Goal: Task Accomplishment & Management: Use online tool/utility

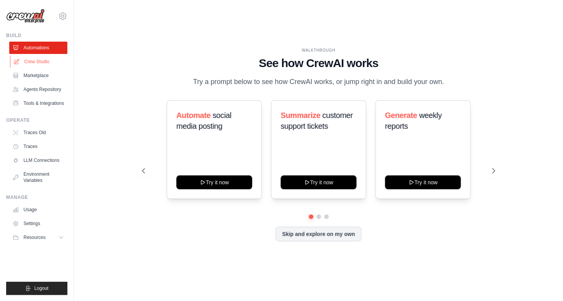
click at [43, 65] on link "Crew Studio" at bounding box center [39, 61] width 58 height 12
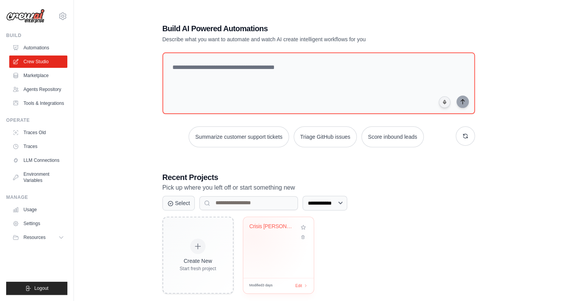
click at [253, 235] on div "Crisis Chris - AI Crisis Management..." at bounding box center [278, 232] width 58 height 18
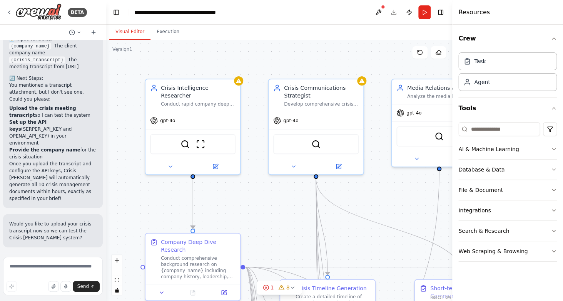
scroll to position [3645, 0]
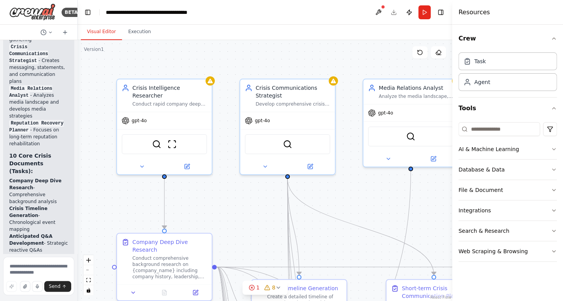
drag, startPoint x: 170, startPoint y: 108, endPoint x: 60, endPoint y: 102, distance: 109.9
click at [60, 102] on div "BETA Professional Agent Development Brief: Crisis [PERSON_NAME] – [PERSON_NAME]…" at bounding box center [39, 150] width 78 height 301
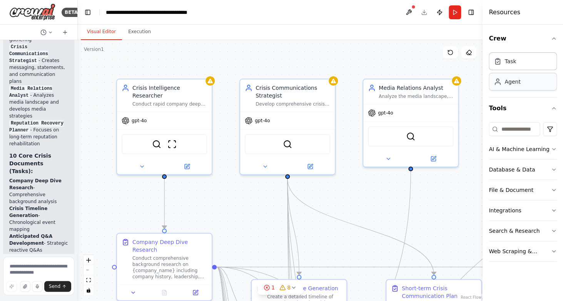
drag, startPoint x: 453, startPoint y: 88, endPoint x: 541, endPoint y: 83, distance: 87.9
click at [541, 83] on div "Resources Crew Task Agent Tools AI & Machine Learning Database & Data File & Do…" at bounding box center [523, 150] width 80 height 301
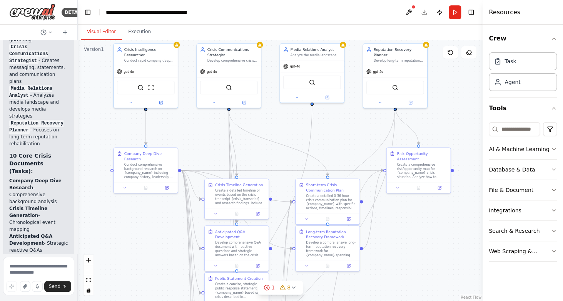
drag, startPoint x: 450, startPoint y: 182, endPoint x: 335, endPoint y: 134, distance: 124.7
click at [335, 134] on div ".deletable-edge-delete-btn { width: 20px; height: 20px; border: 0px solid #ffff…" at bounding box center [280, 170] width 405 height 261
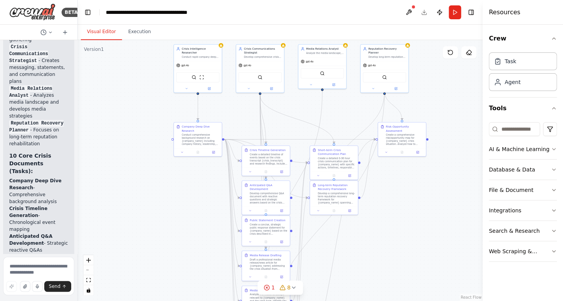
drag, startPoint x: 417, startPoint y: 250, endPoint x: 410, endPoint y: 214, distance: 36.5
click at [410, 214] on div ".deletable-edge-delete-btn { width: 20px; height: 20px; border: 0px solid #ffff…" at bounding box center [280, 170] width 405 height 261
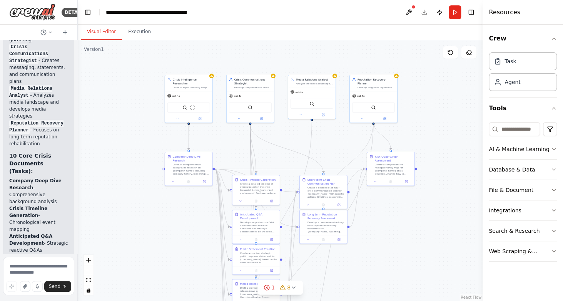
drag, startPoint x: 130, startPoint y: 52, endPoint x: 119, endPoint y: 80, distance: 30.6
click at [119, 80] on div ".deletable-edge-delete-btn { width: 20px; height: 20px; border: 0px solid #ffff…" at bounding box center [280, 170] width 405 height 261
click at [134, 92] on div ".deletable-edge-delete-btn { width: 20px; height: 20px; border: 0px solid #ffff…" at bounding box center [280, 170] width 405 height 261
click at [470, 56] on button at bounding box center [468, 52] width 15 height 12
click at [469, 51] on icon at bounding box center [469, 52] width 6 height 6
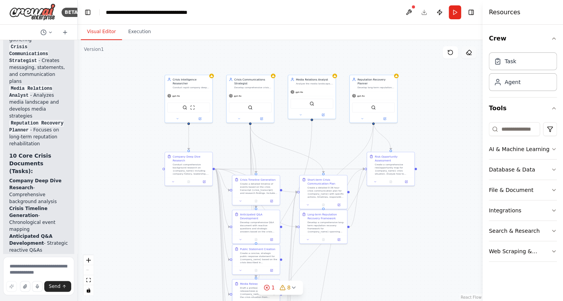
click at [469, 51] on icon at bounding box center [469, 52] width 6 height 6
click at [453, 13] on button "Run" at bounding box center [455, 12] width 12 height 14
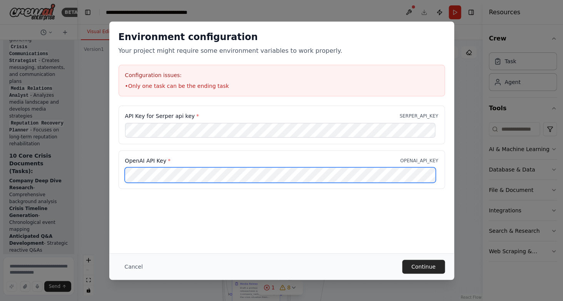
scroll to position [0, 114]
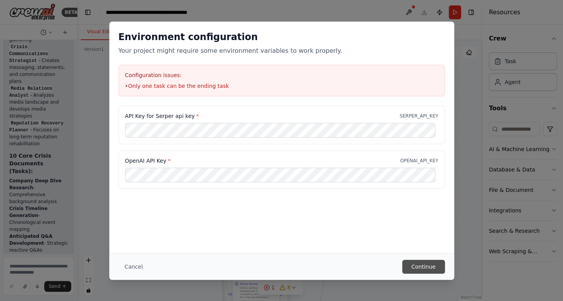
click at [423, 268] on button "Continue" at bounding box center [423, 266] width 43 height 14
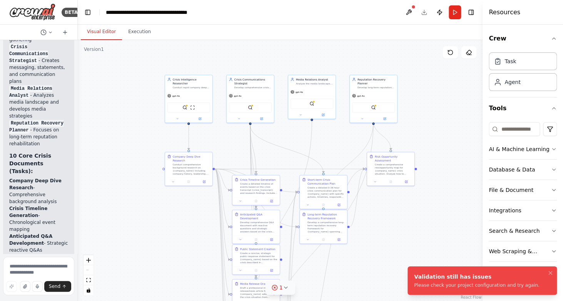
click at [284, 284] on button "1" at bounding box center [281, 287] width 30 height 14
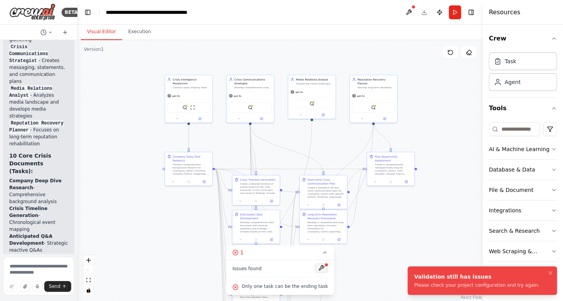
click at [318, 269] on button at bounding box center [321, 267] width 13 height 9
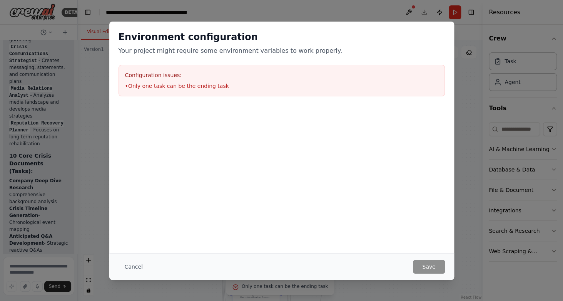
click at [472, 128] on div "Environment configuration Your project might require some environment variables…" at bounding box center [281, 150] width 563 height 301
click at [132, 267] on button "Cancel" at bounding box center [134, 266] width 30 height 14
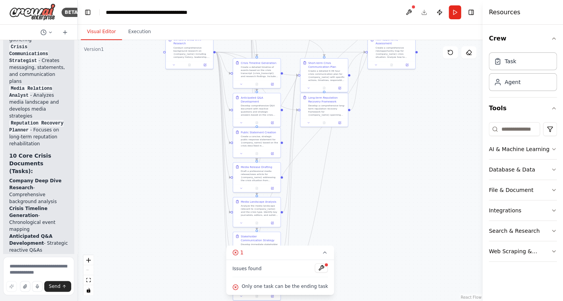
drag, startPoint x: 153, startPoint y: 233, endPoint x: 154, endPoint y: 111, distance: 122.0
click at [154, 111] on div ".deletable-edge-delete-btn { width: 20px; height: 20px; border: 0px solid #ffff…" at bounding box center [280, 170] width 405 height 261
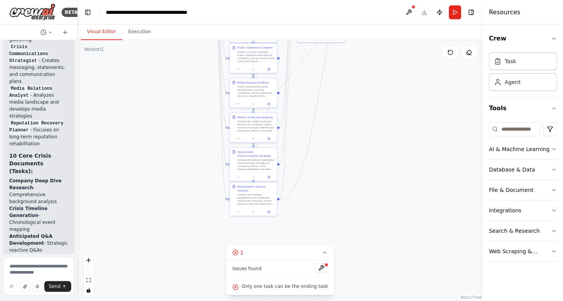
drag, startPoint x: 177, startPoint y: 223, endPoint x: 174, endPoint y: 144, distance: 79.0
click at [174, 144] on div ".deletable-edge-delete-btn { width: 20px; height: 20px; border: 0px solid #ffff…" at bounding box center [280, 170] width 405 height 261
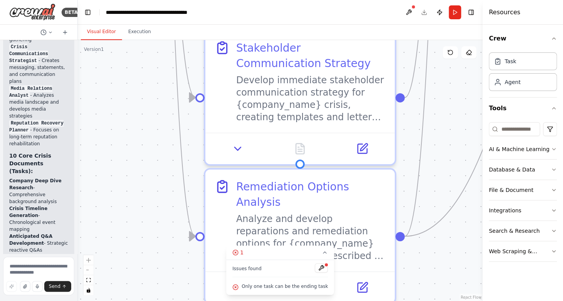
drag, startPoint x: 258, startPoint y: 160, endPoint x: 134, endPoint y: 162, distance: 124.4
click at [134, 162] on div ".deletable-edge-delete-btn { width: 20px; height: 20px; border: 0px solid #ffff…" at bounding box center [280, 170] width 405 height 261
click at [325, 251] on icon at bounding box center [325, 252] width 6 height 6
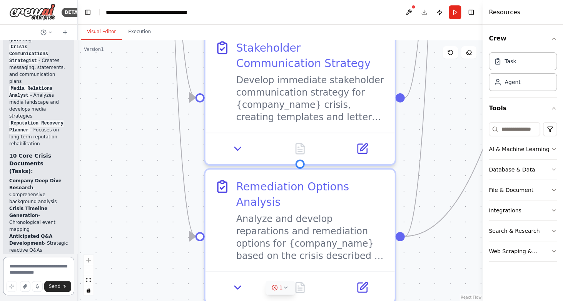
click at [50, 261] on textarea at bounding box center [38, 275] width 71 height 38
type textarea "**********"
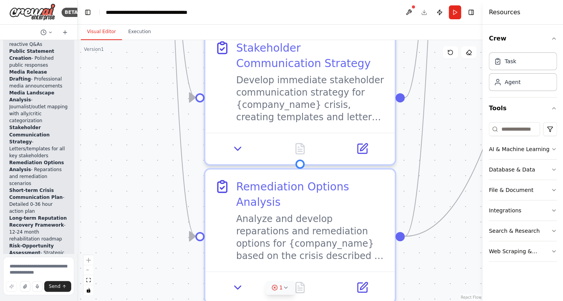
scroll to position [3902, 0]
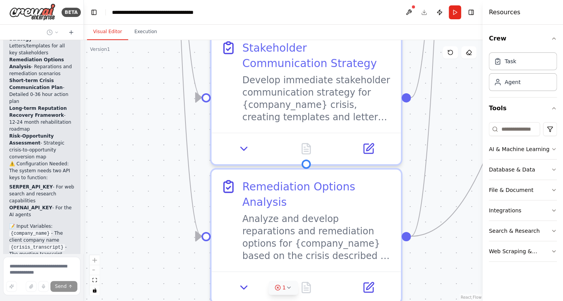
drag, startPoint x: 77, startPoint y: 158, endPoint x: 84, endPoint y: 157, distance: 7.0
click at [84, 157] on div at bounding box center [82, 150] width 3 height 301
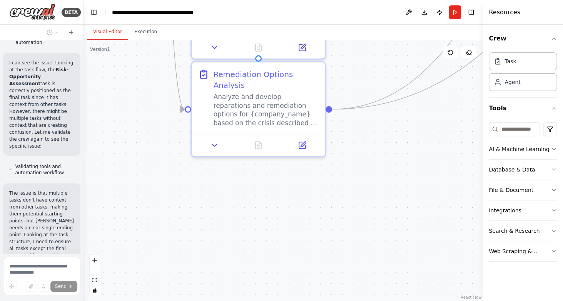
scroll to position [4150, 0]
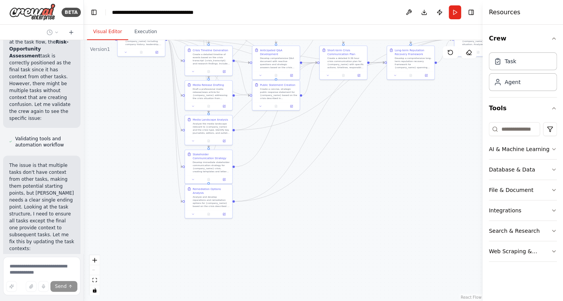
drag, startPoint x: 154, startPoint y: 62, endPoint x: 170, endPoint y: 219, distance: 157.1
click at [170, 219] on div ".deletable-edge-delete-btn { width: 20px; height: 20px; border: 0px solid #ffff…" at bounding box center [283, 170] width 399 height 261
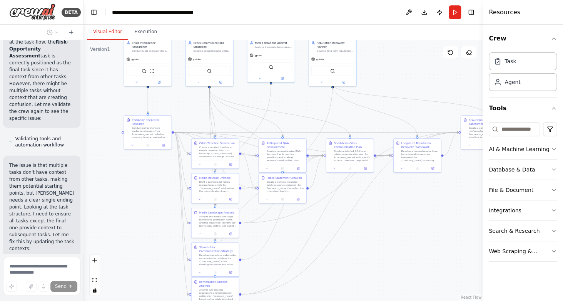
drag, startPoint x: 116, startPoint y: 119, endPoint x: 124, endPoint y: 212, distance: 93.9
click at [124, 212] on div ".deletable-edge-delete-btn { width: 20px; height: 20px; border: 0px solid #ffff…" at bounding box center [283, 170] width 399 height 261
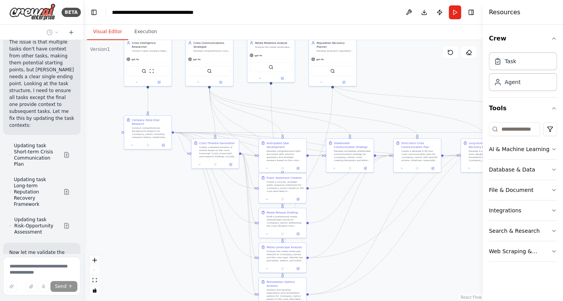
scroll to position [4327, 0]
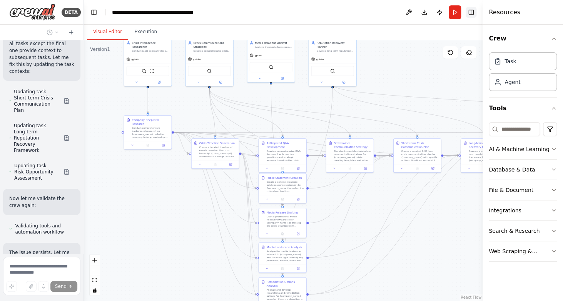
click at [474, 13] on button "Toggle Right Sidebar" at bounding box center [471, 12] width 11 height 11
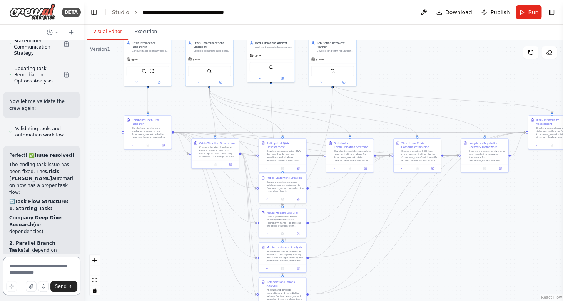
scroll to position [4807, 0]
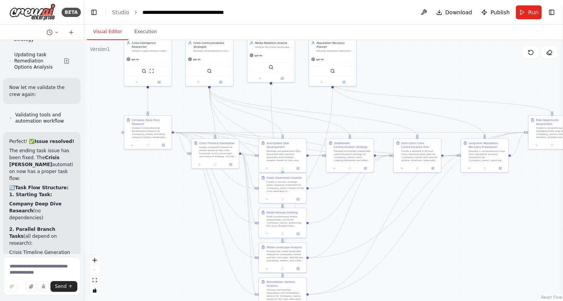
click at [43, 264] on textarea at bounding box center [41, 275] width 77 height 38
type textarea "**********"
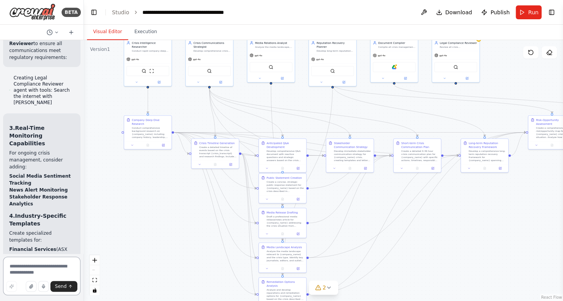
scroll to position [5713, 0]
